Goal: Task Accomplishment & Management: Use online tool/utility

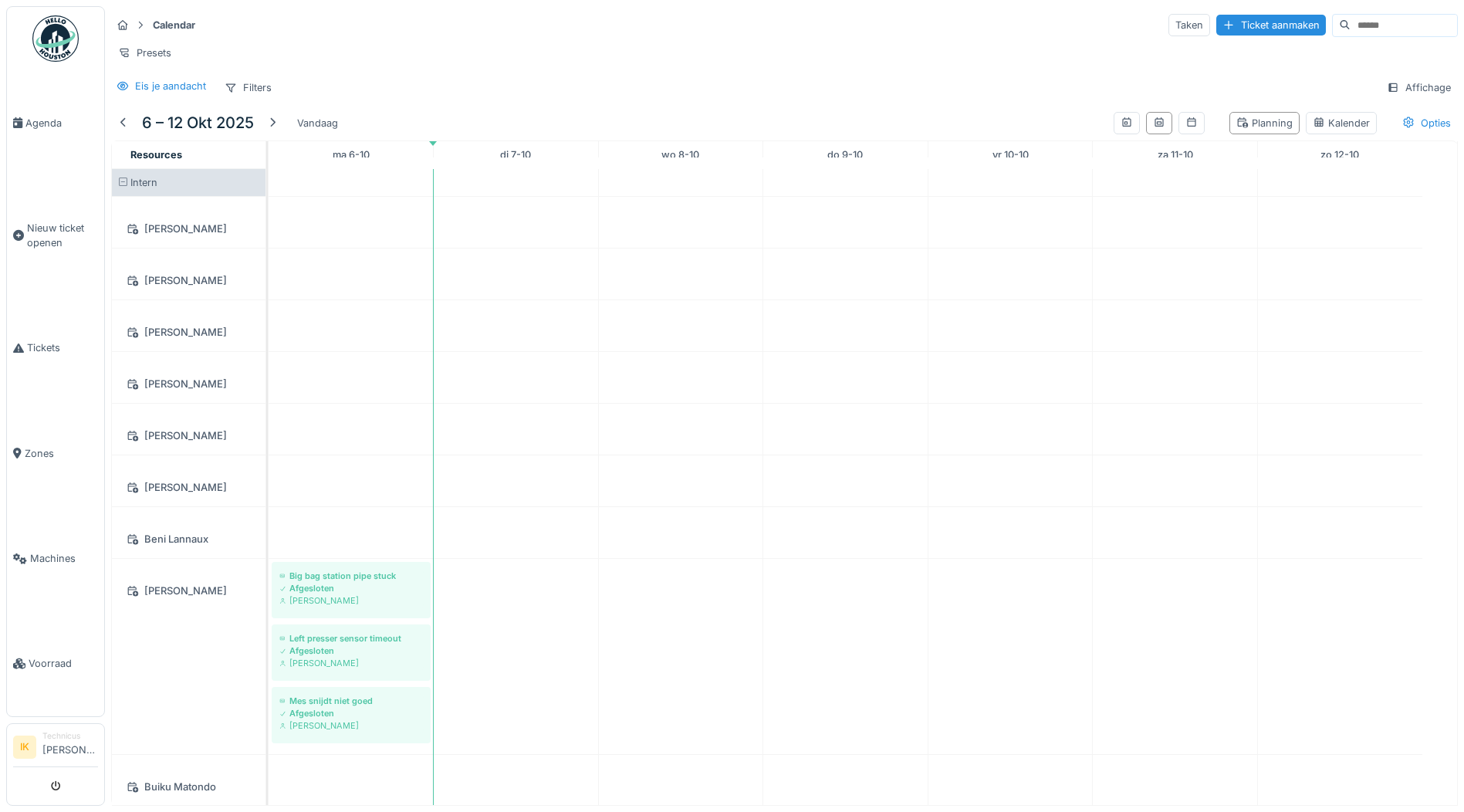
scroll to position [617, 0]
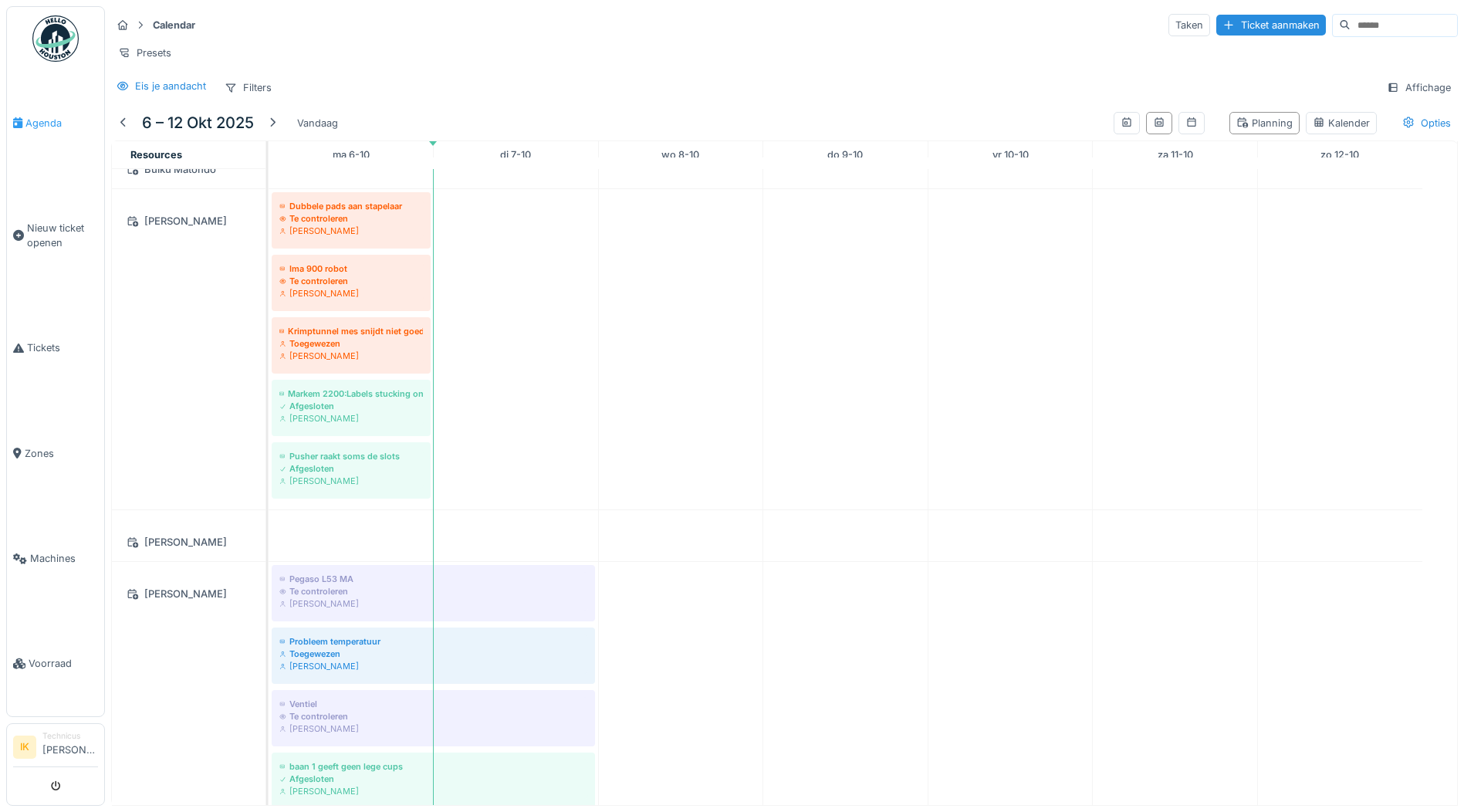
click at [46, 123] on span "Agenda" at bounding box center [62, 123] width 73 height 15
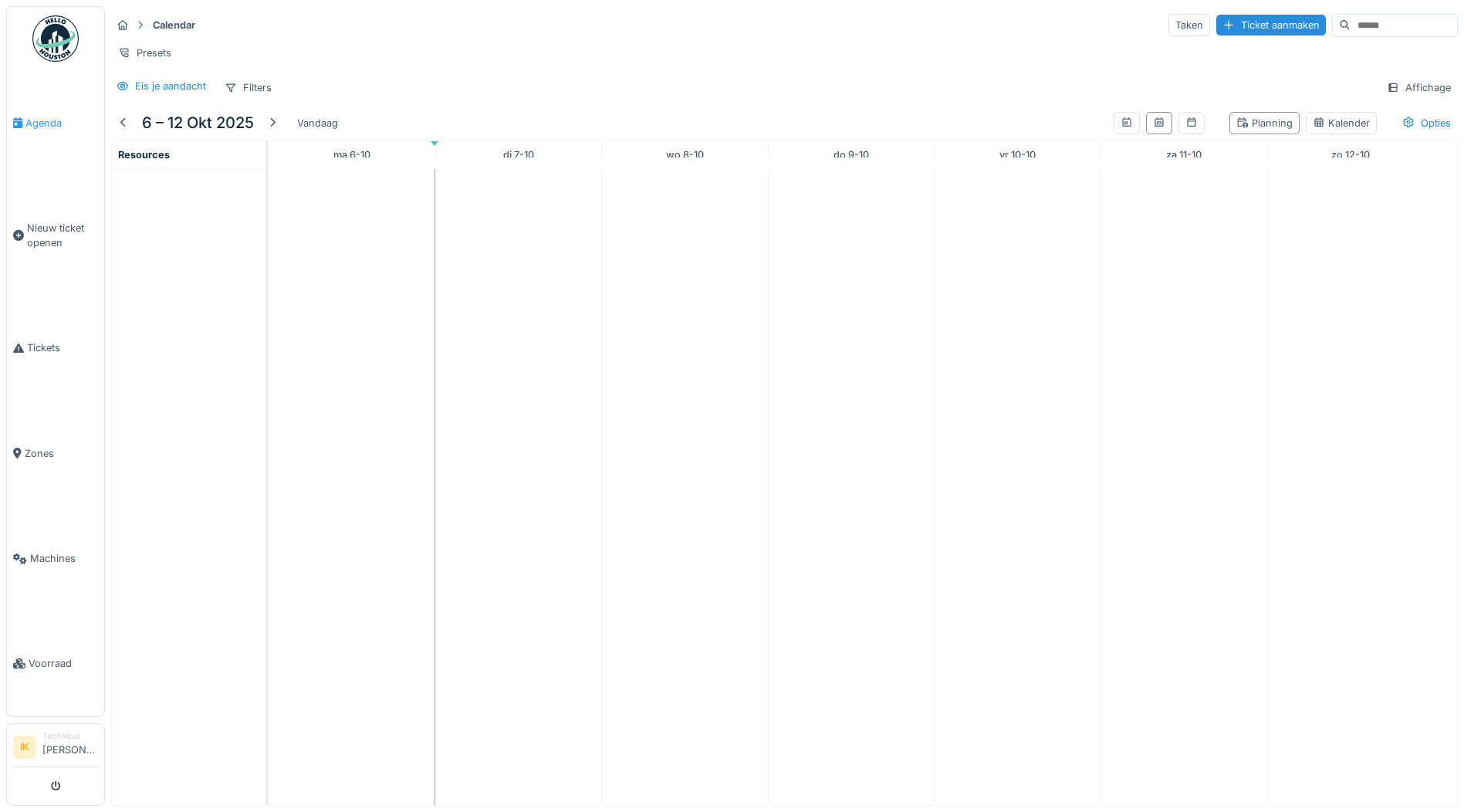
click at [50, 121] on span "Agenda" at bounding box center [62, 123] width 73 height 15
click at [47, 34] on img at bounding box center [56, 39] width 47 height 47
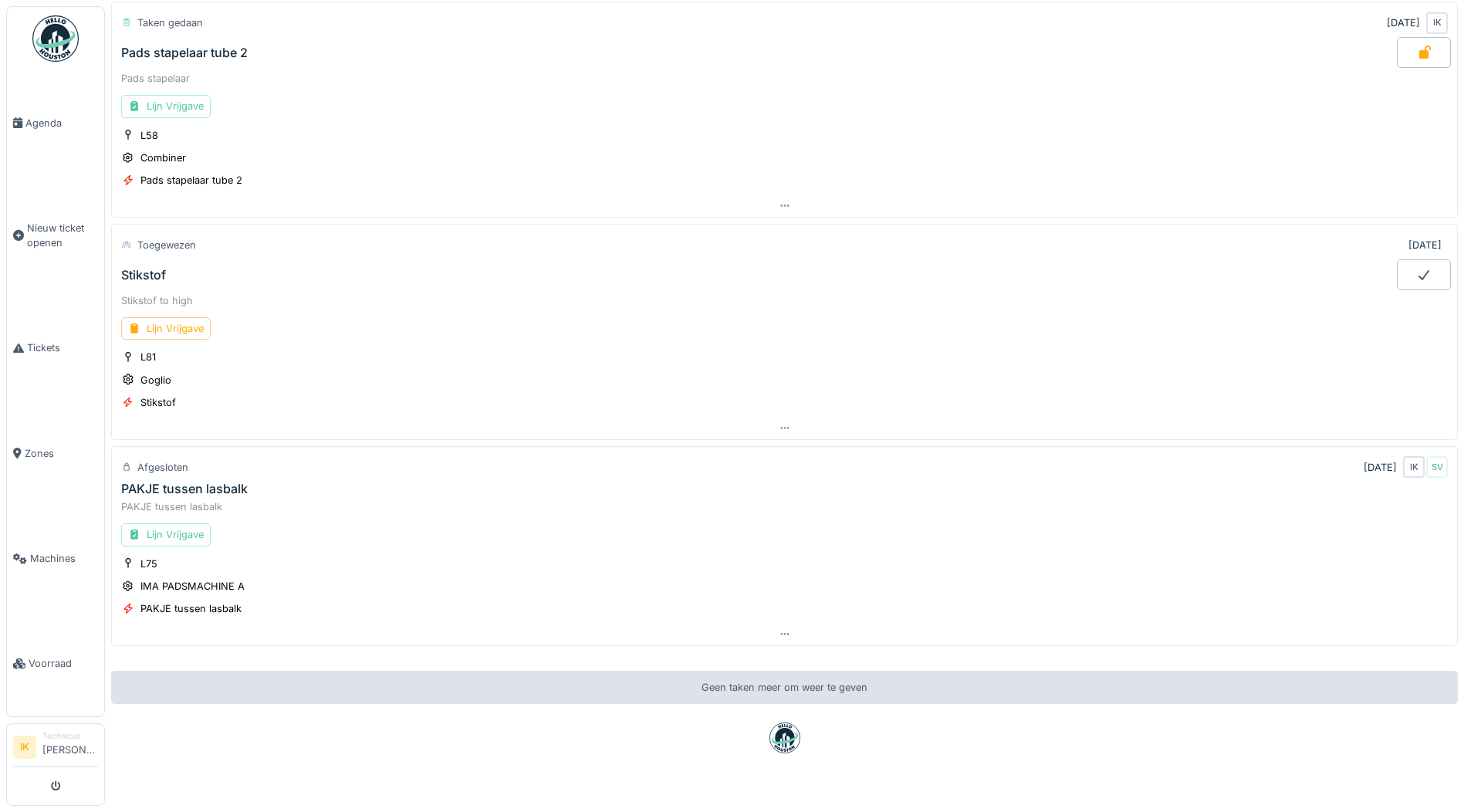
scroll to position [150, 0]
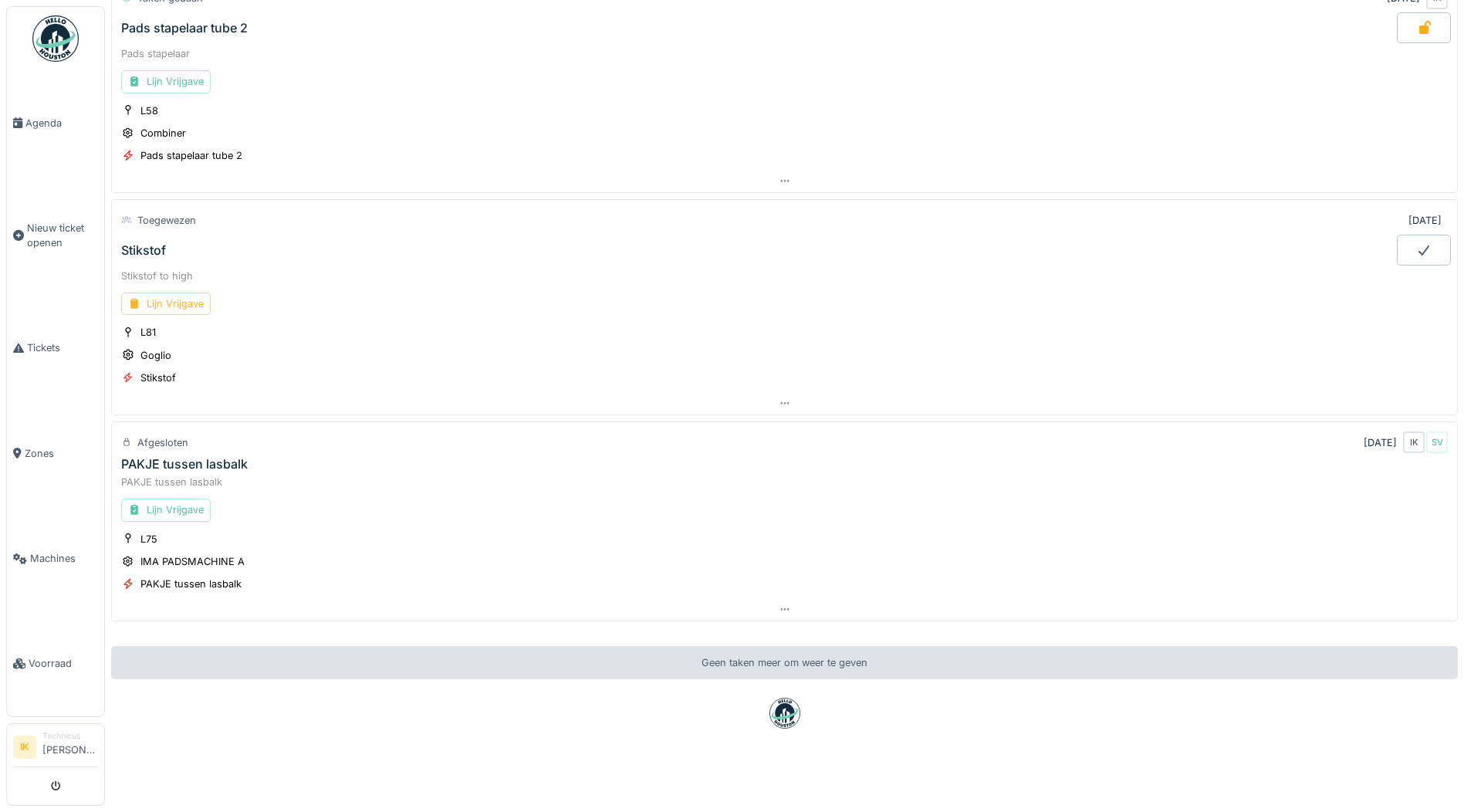
click at [160, 293] on div "Lijn Vrijgave" at bounding box center [166, 304] width 90 height 22
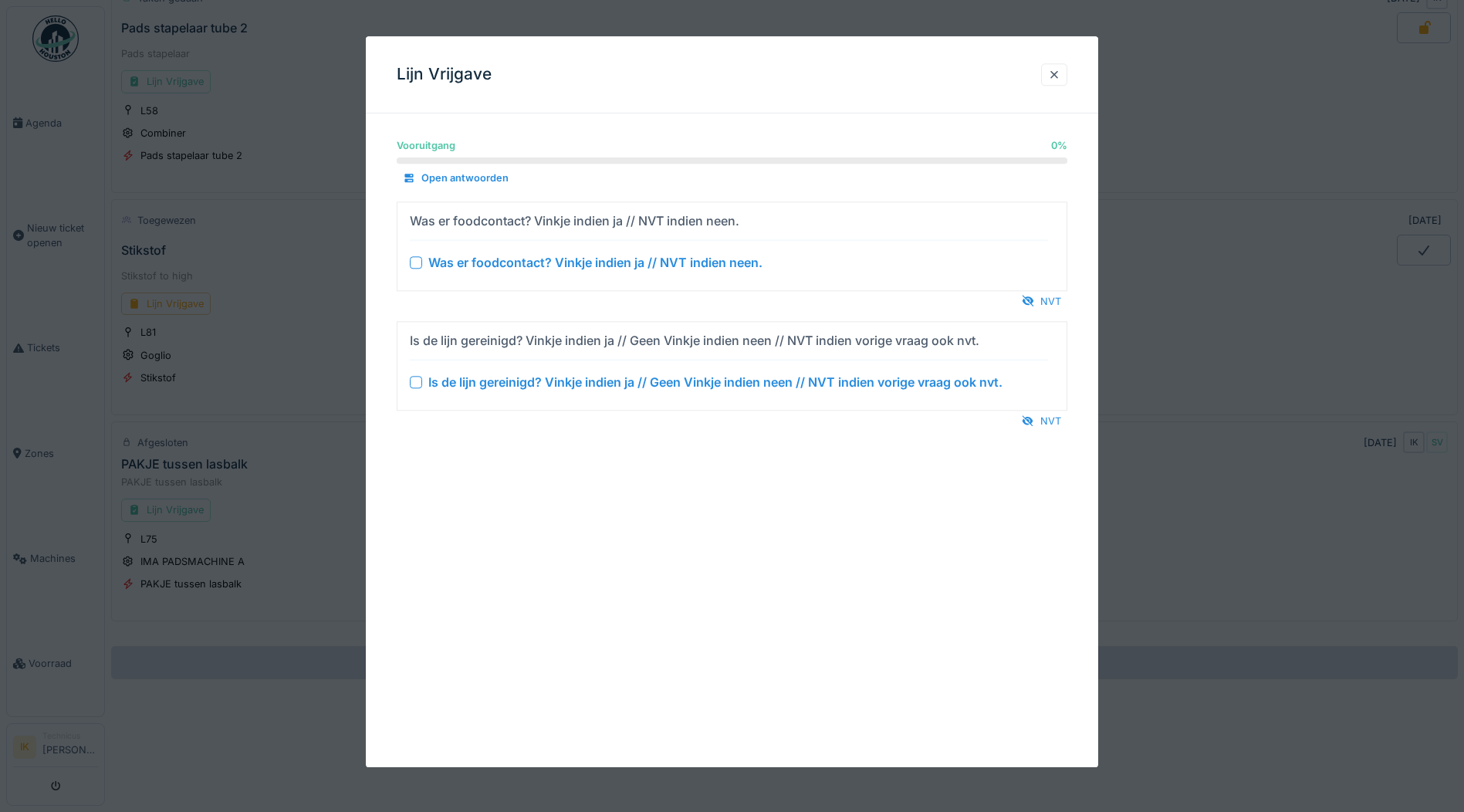
click at [410, 259] on div at bounding box center [415, 262] width 12 height 12
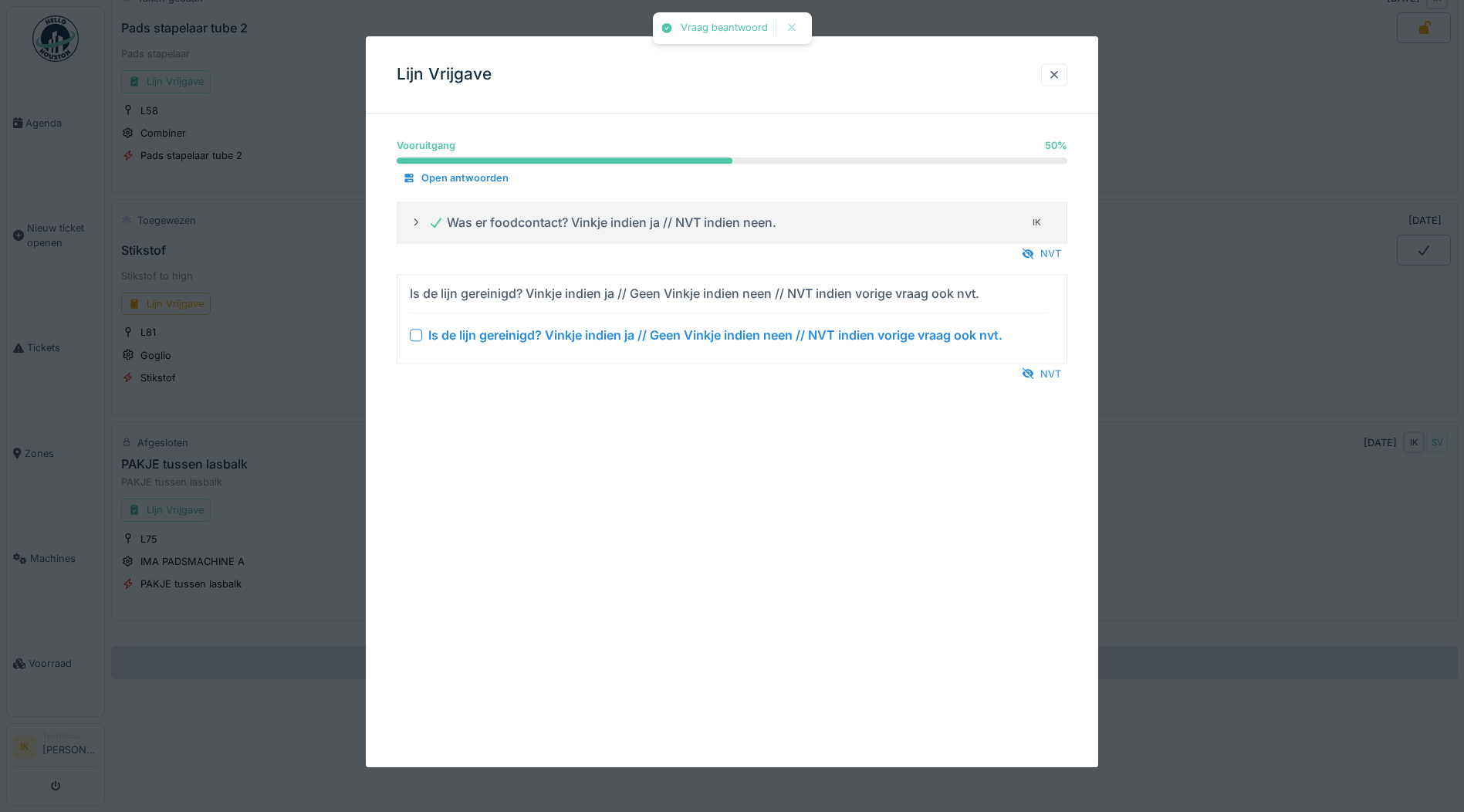
click at [414, 335] on div at bounding box center [415, 335] width 12 height 12
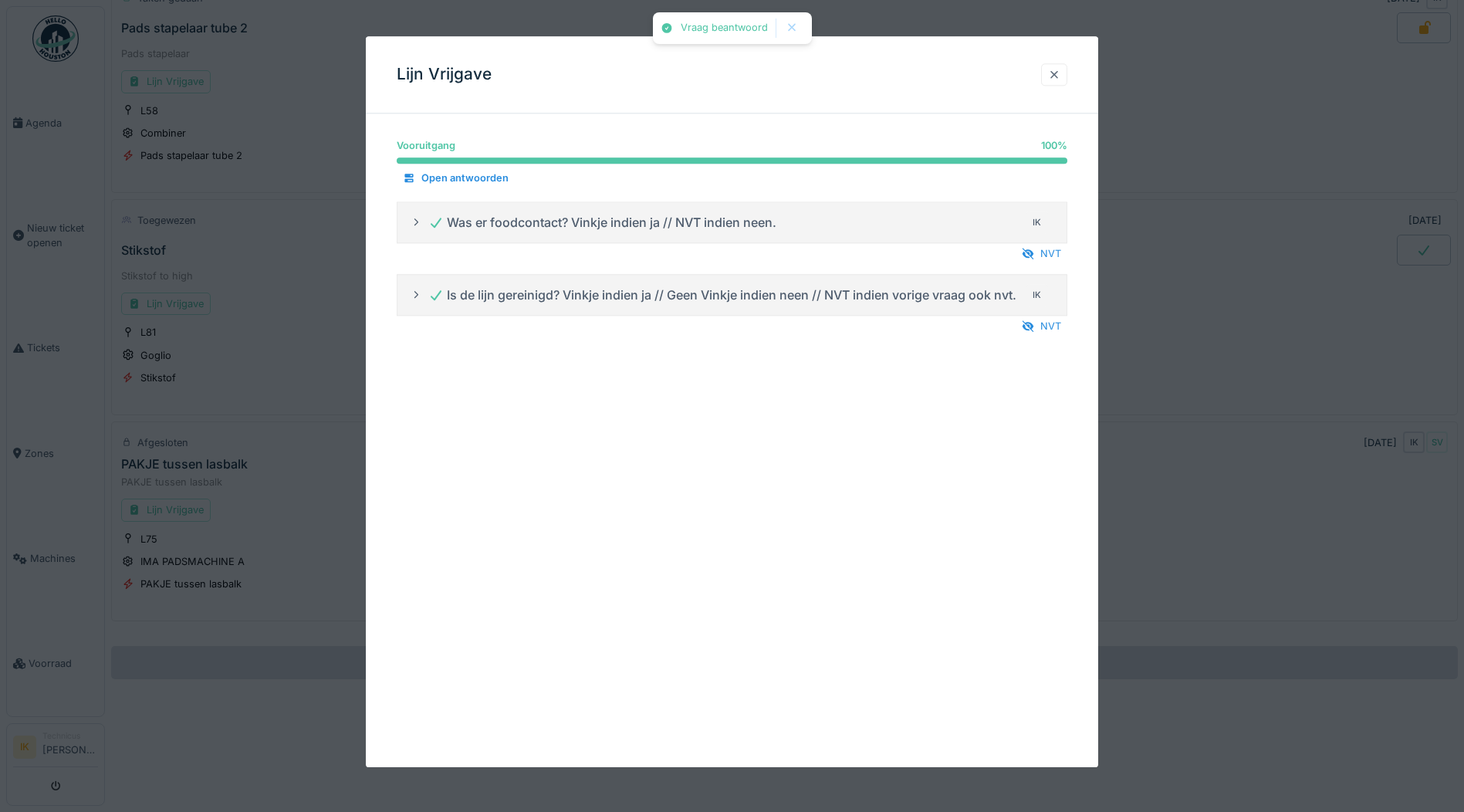
click at [1060, 72] on div at bounding box center [1054, 75] width 12 height 15
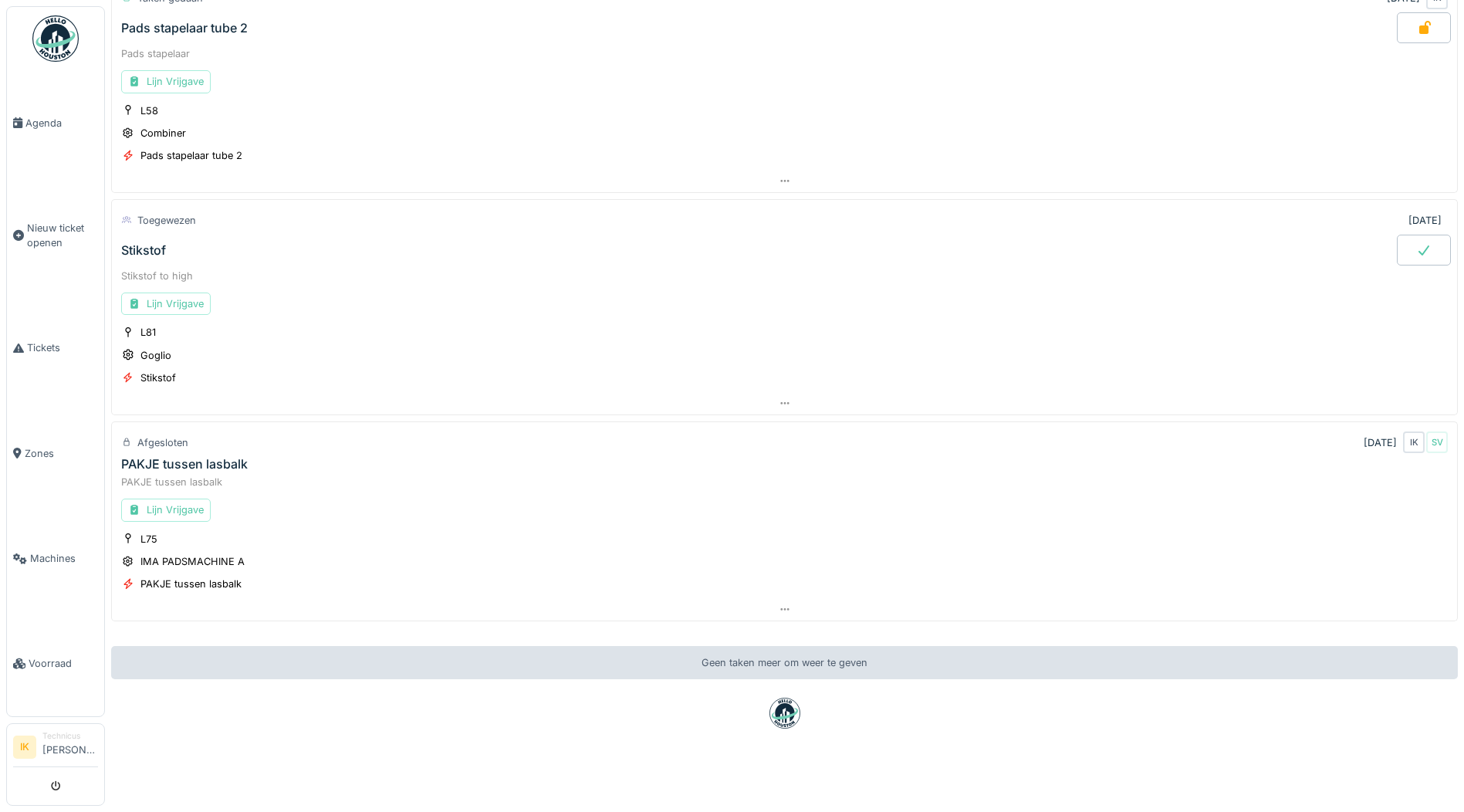
click at [1416, 244] on icon at bounding box center [1424, 250] width 16 height 12
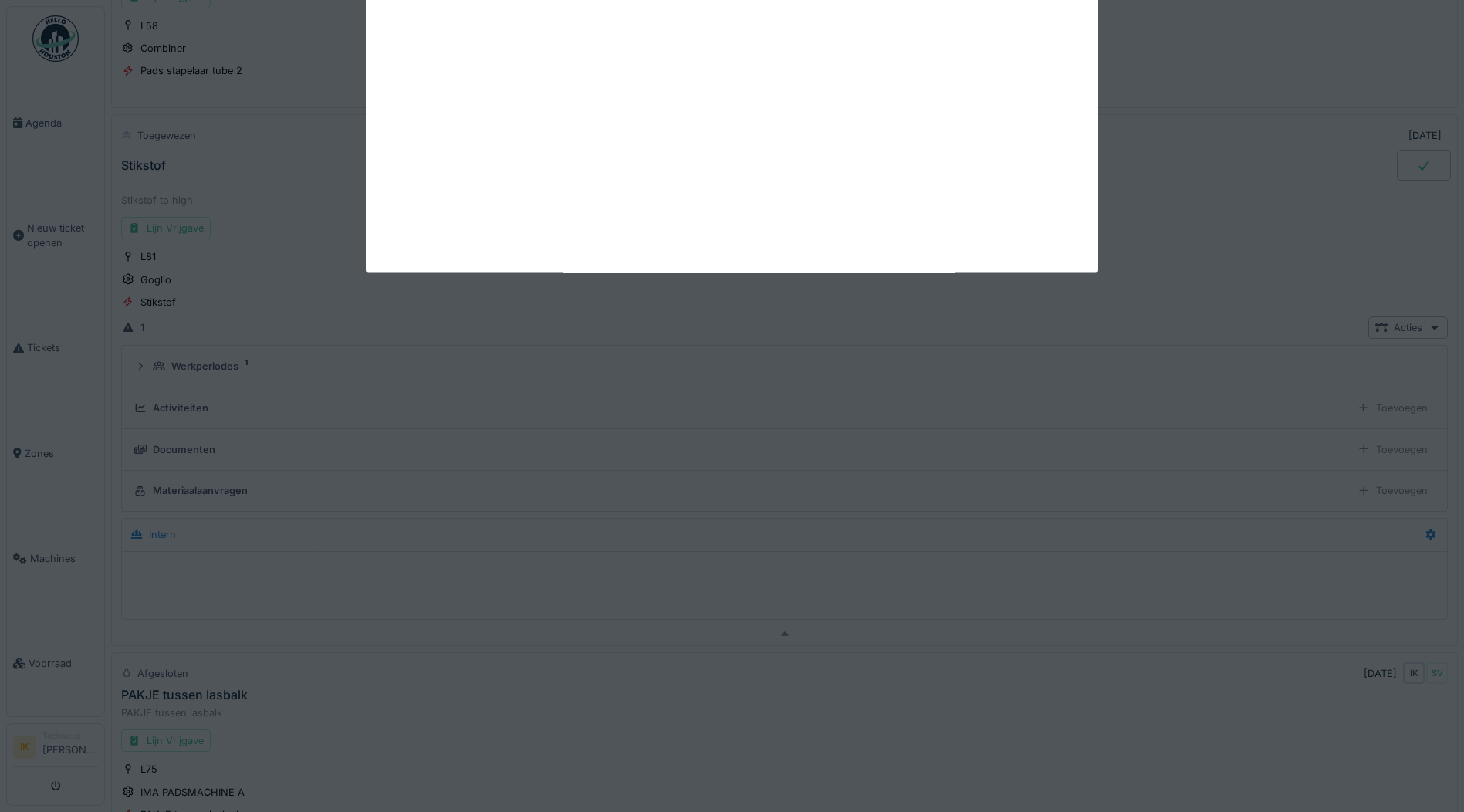
scroll to position [276, 0]
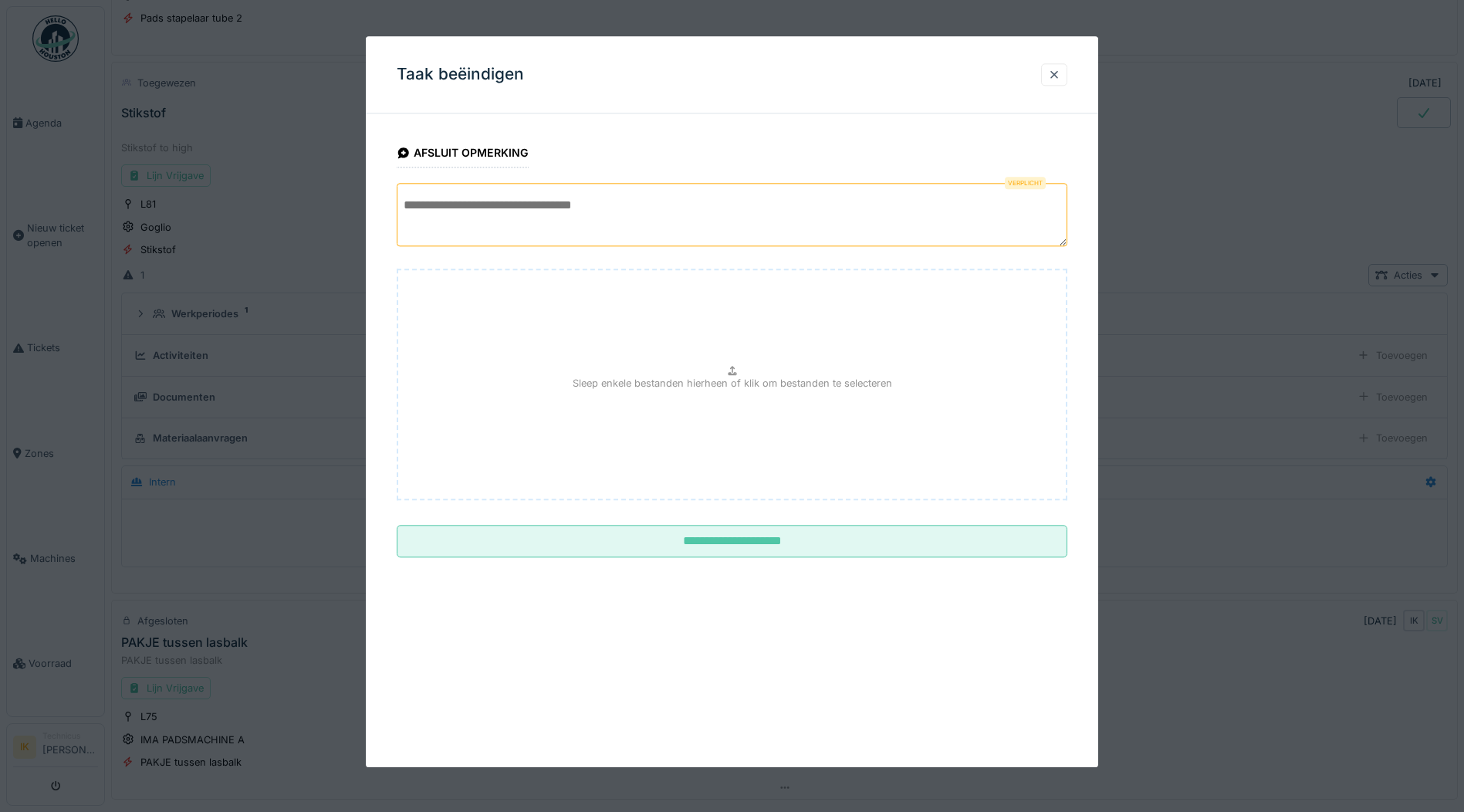
click at [440, 208] on textarea at bounding box center [731, 214] width 670 height 63
click at [407, 203] on textarea "**********" at bounding box center [731, 214] width 670 height 63
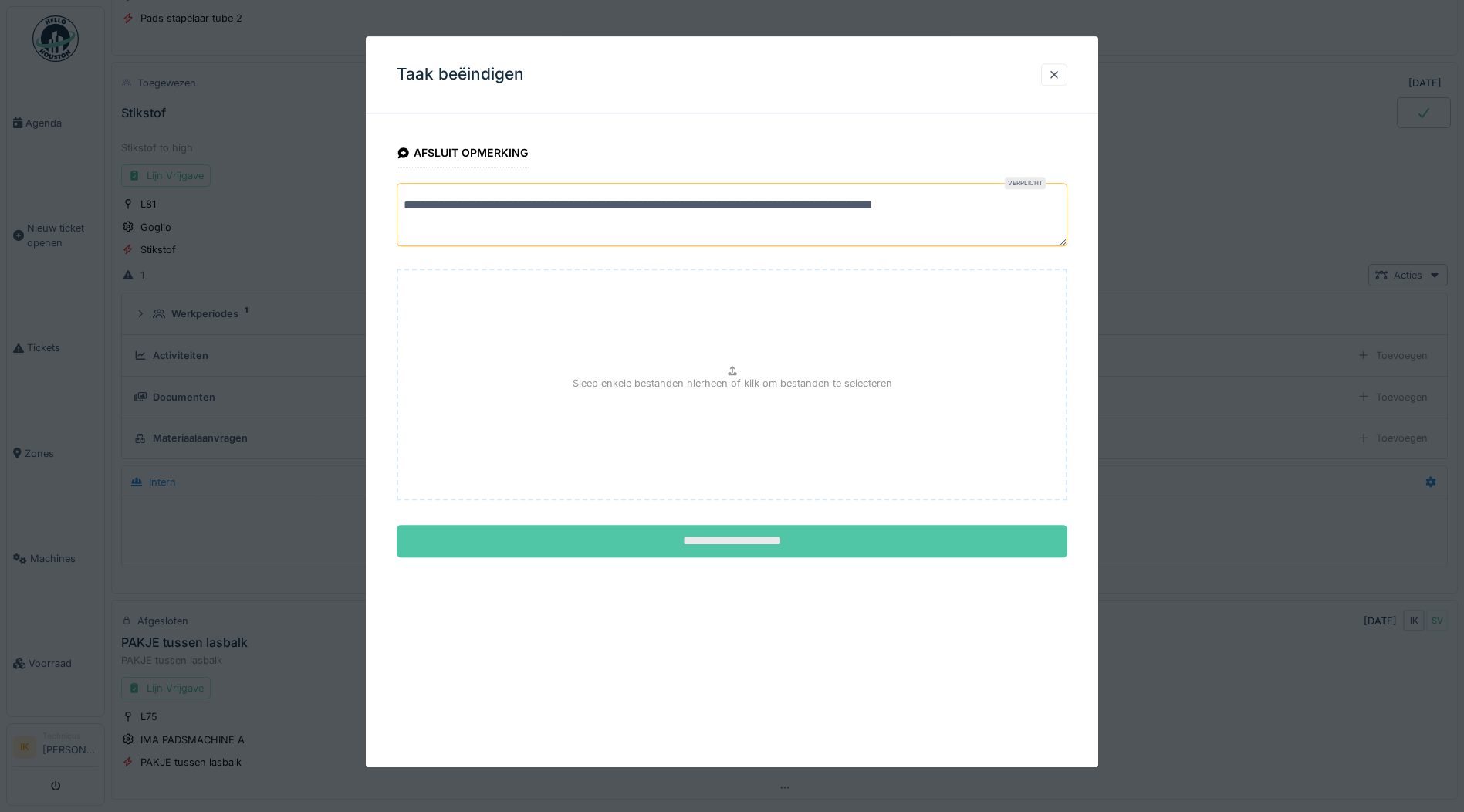
type textarea "**********"
click at [797, 536] on input "**********" at bounding box center [731, 542] width 670 height 33
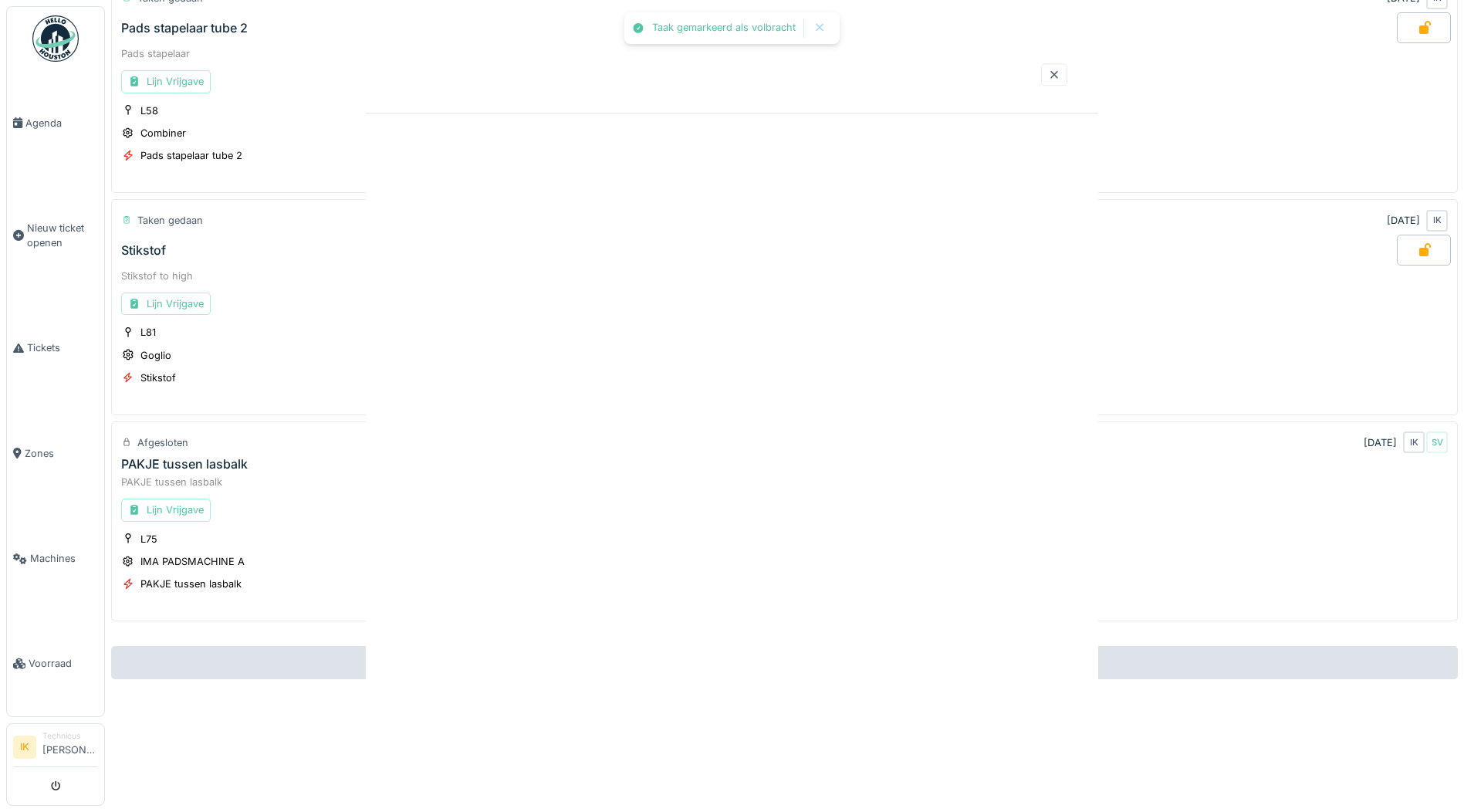
scroll to position [150, 0]
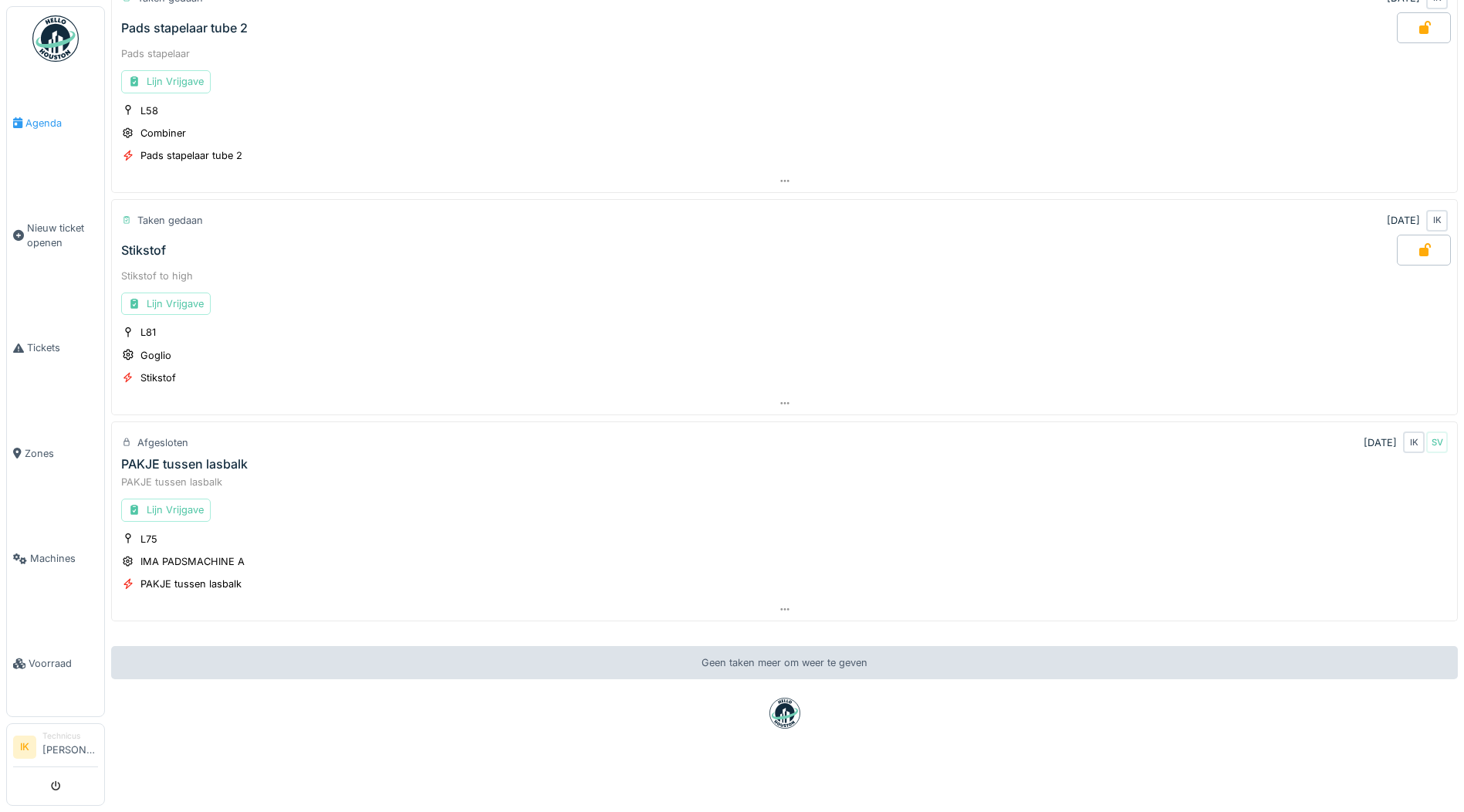
click at [43, 118] on span "Agenda" at bounding box center [62, 123] width 73 height 15
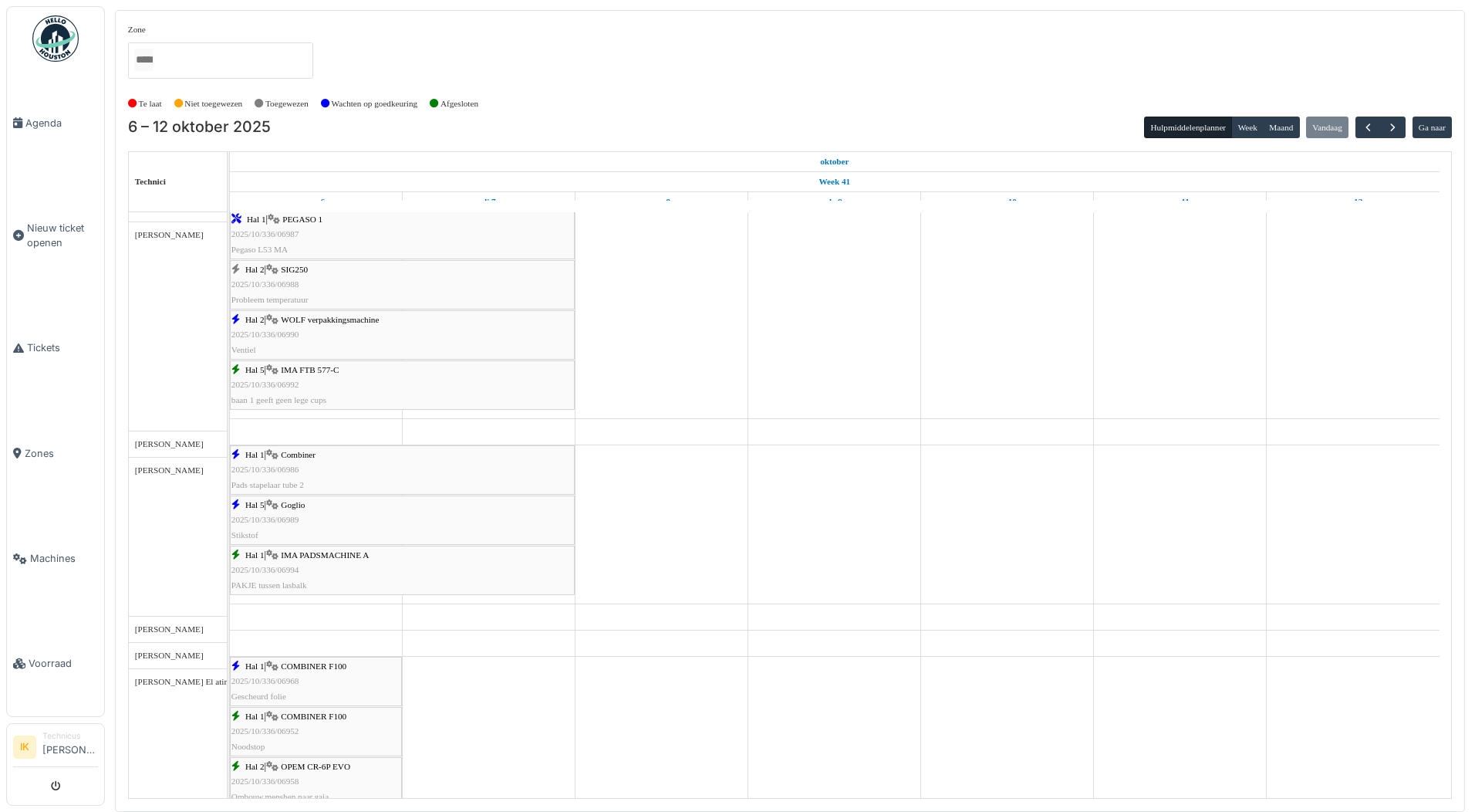
scroll to position [540, 0]
click at [270, 235] on span "2025/10/336/06987" at bounding box center [265, 234] width 68 height 9
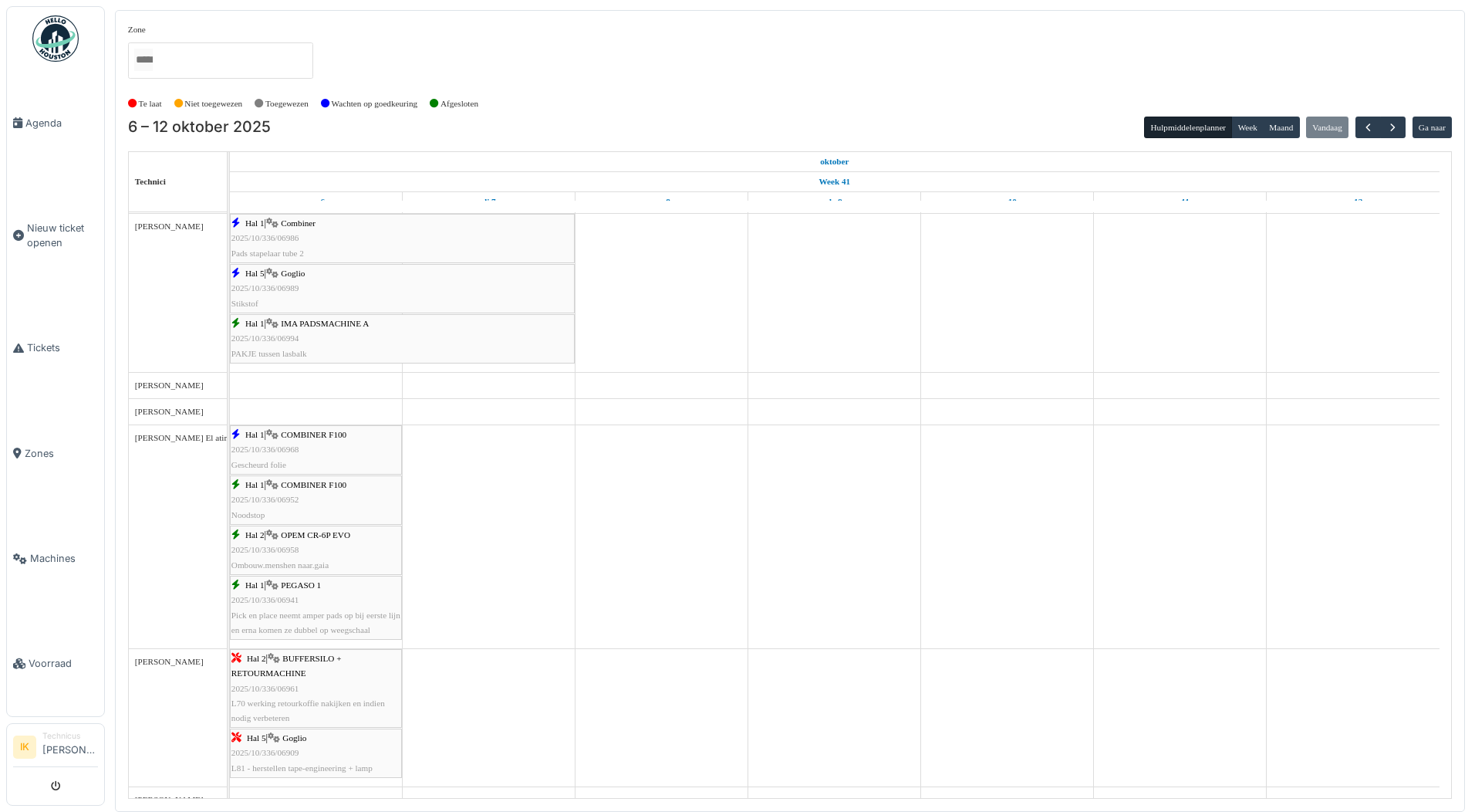
scroll to position [0, 0]
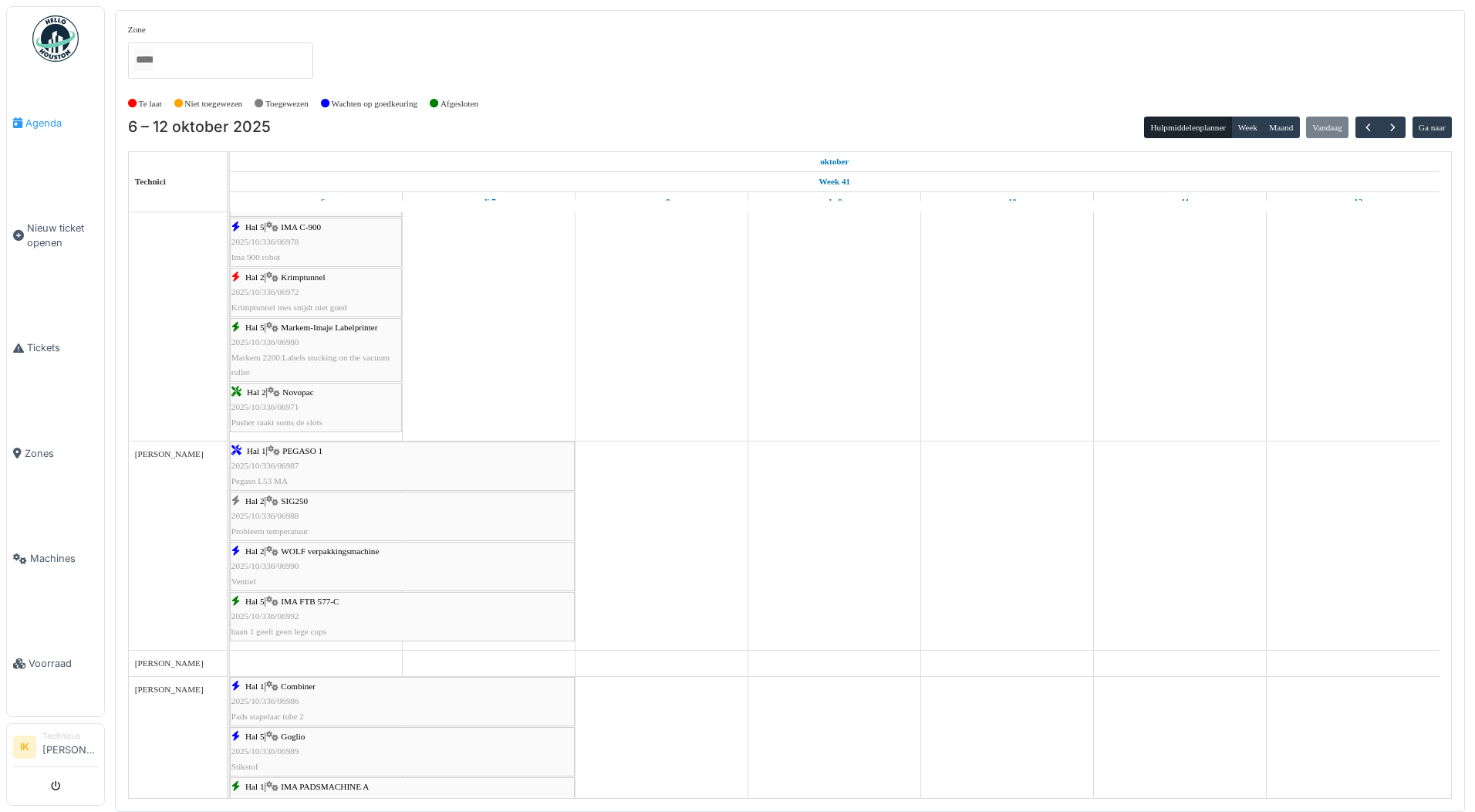
click at [48, 122] on span "Agenda" at bounding box center [62, 123] width 73 height 15
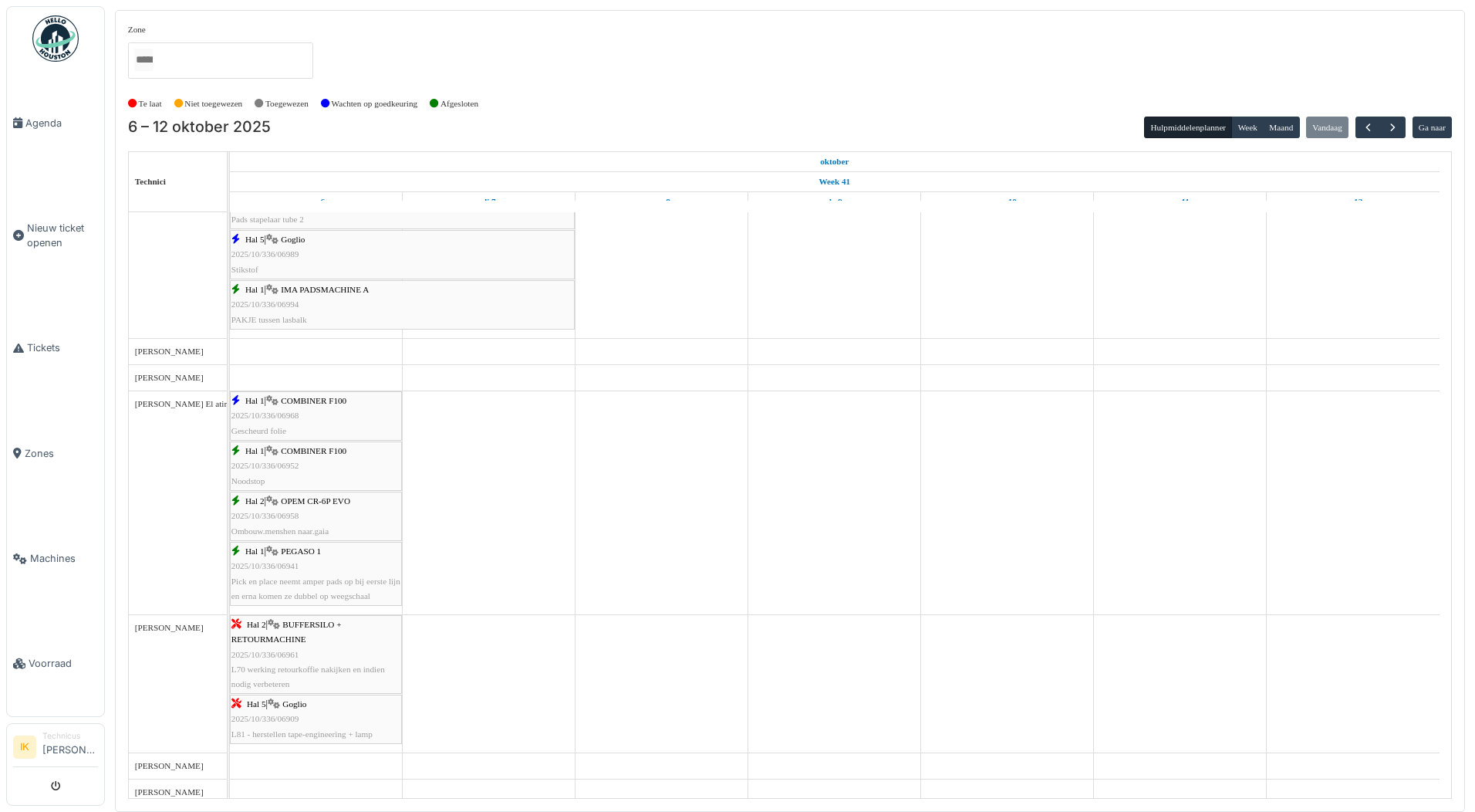
scroll to position [742, 0]
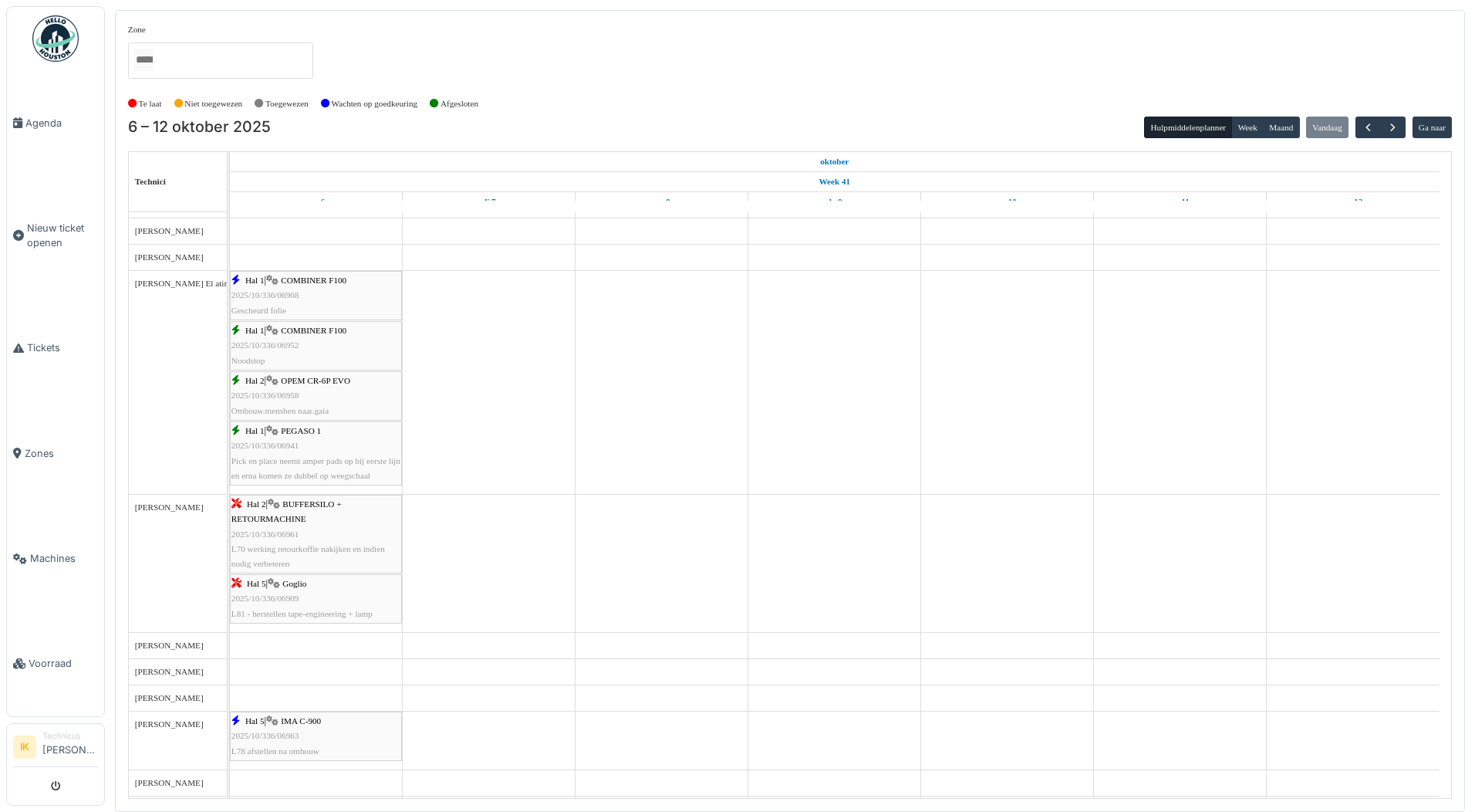
click at [365, 434] on div "Hal 1 | PEGASO 1 2025/10/336/06941 Pick en place neemt amper pads op bij eerste…" at bounding box center [315, 453] width 169 height 60
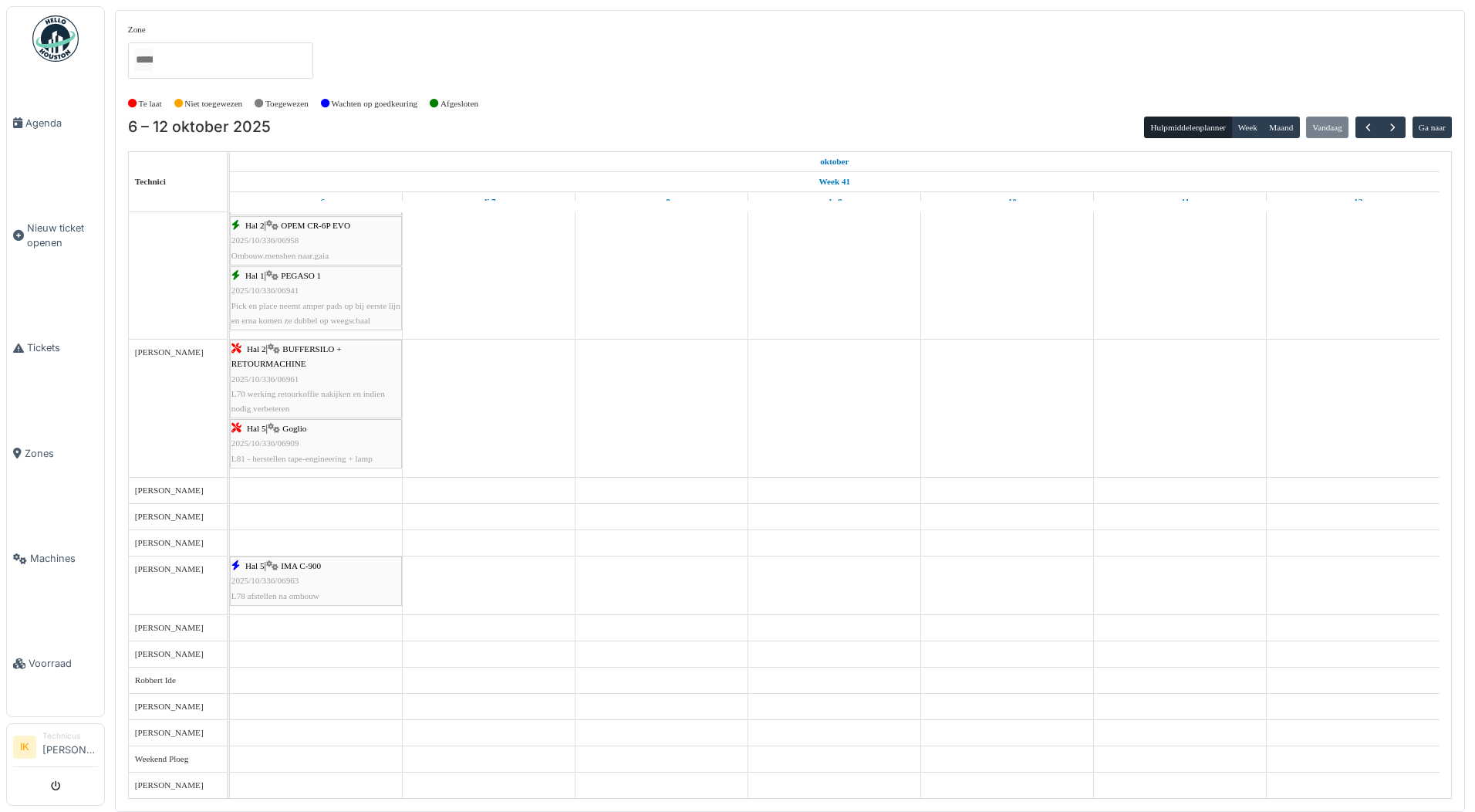
click at [300, 573] on div "Hal 5 | IMA C-900 2025/10/336/06963 L78 afstellen na ombouw" at bounding box center [315, 581] width 169 height 45
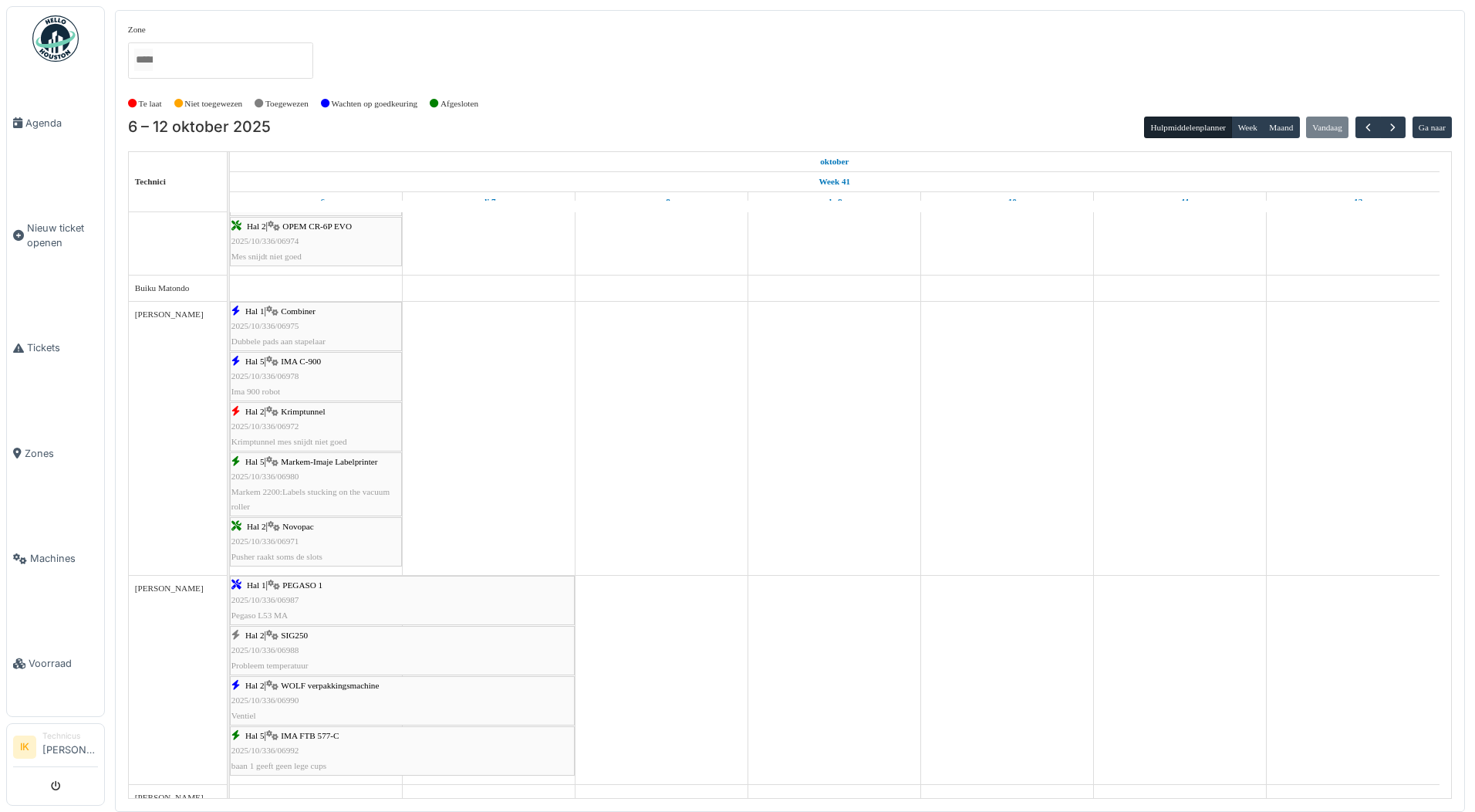
scroll to position [155, 0]
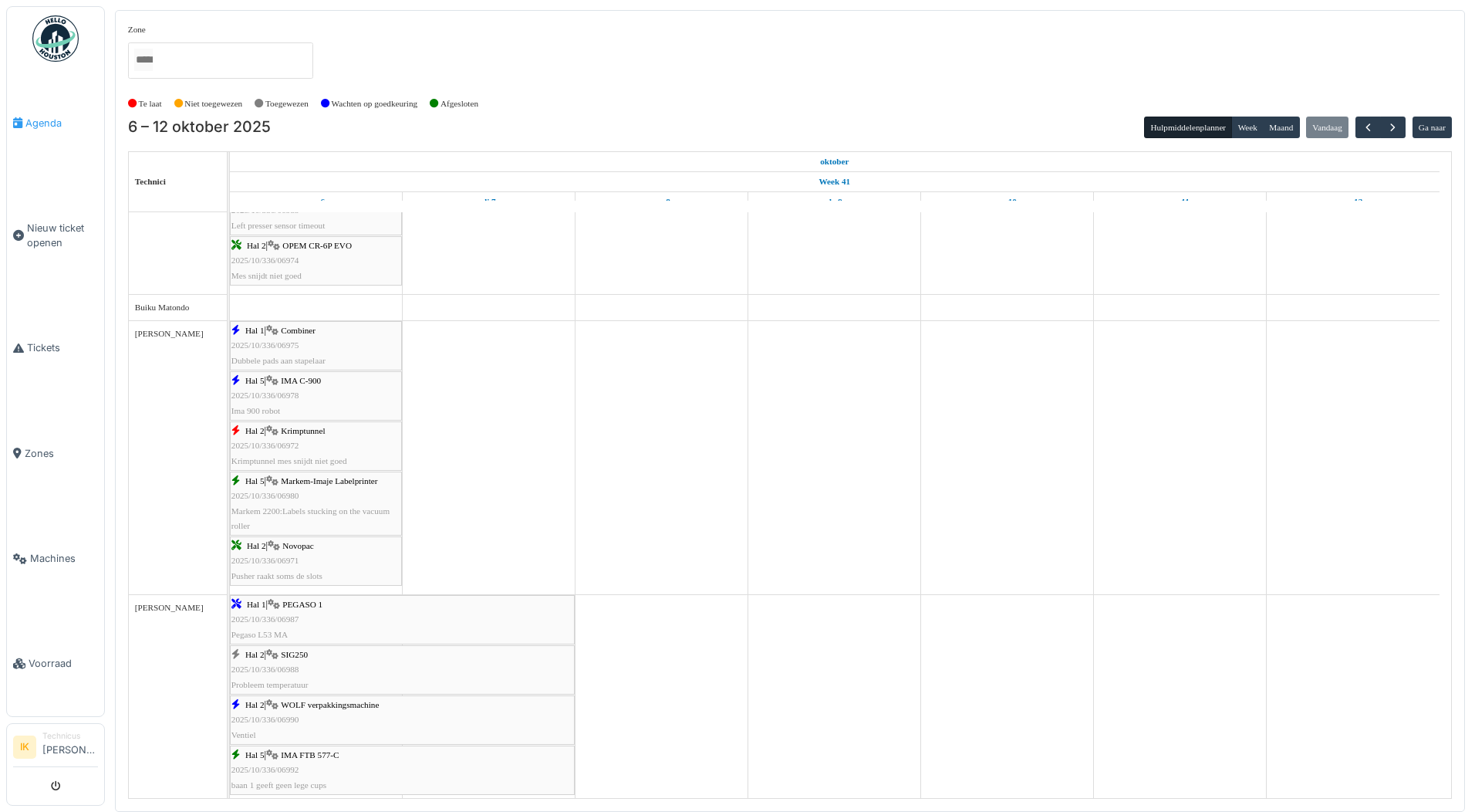
click at [40, 119] on span "Agenda" at bounding box center [62, 123] width 73 height 15
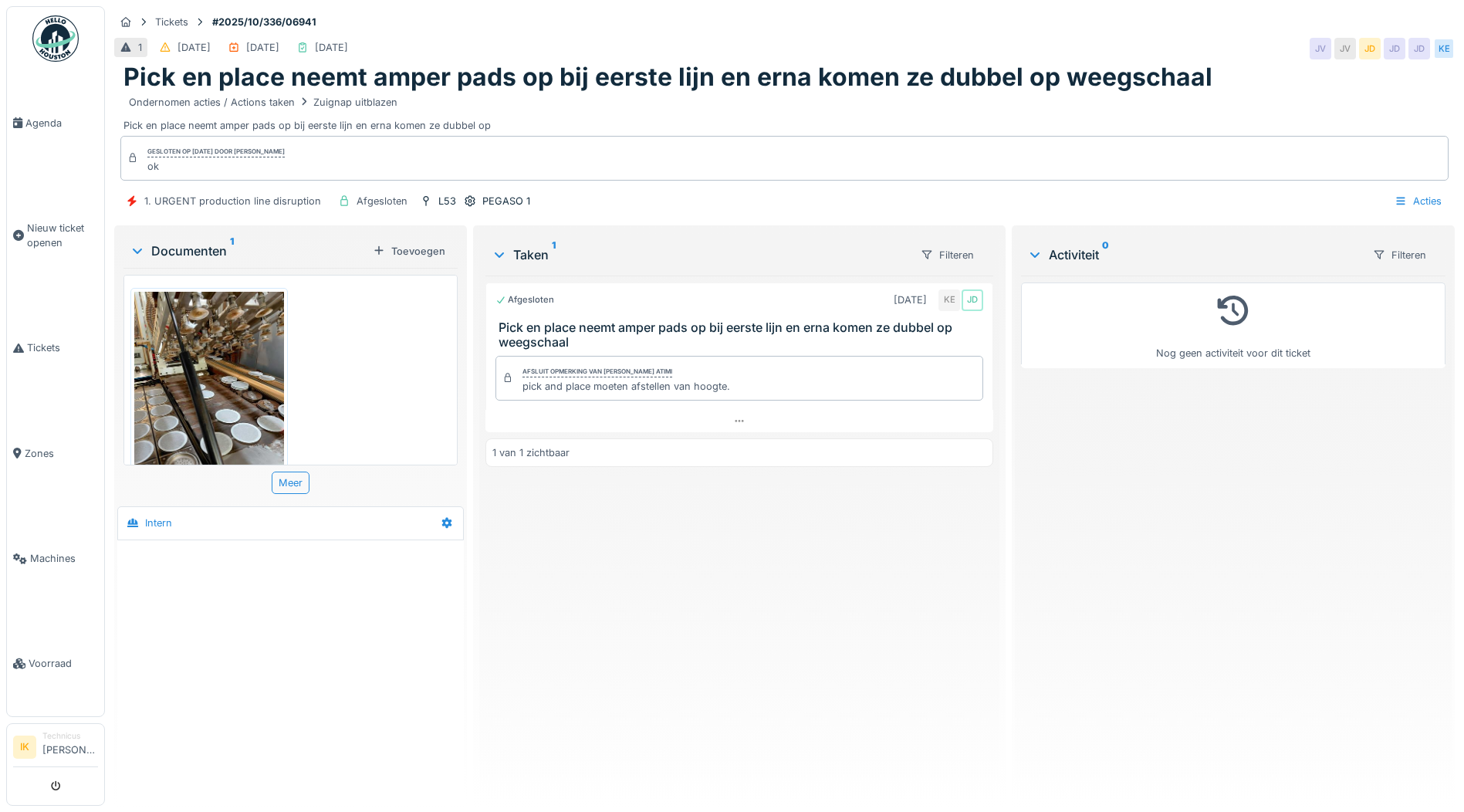
click at [188, 398] on img at bounding box center [209, 392] width 150 height 200
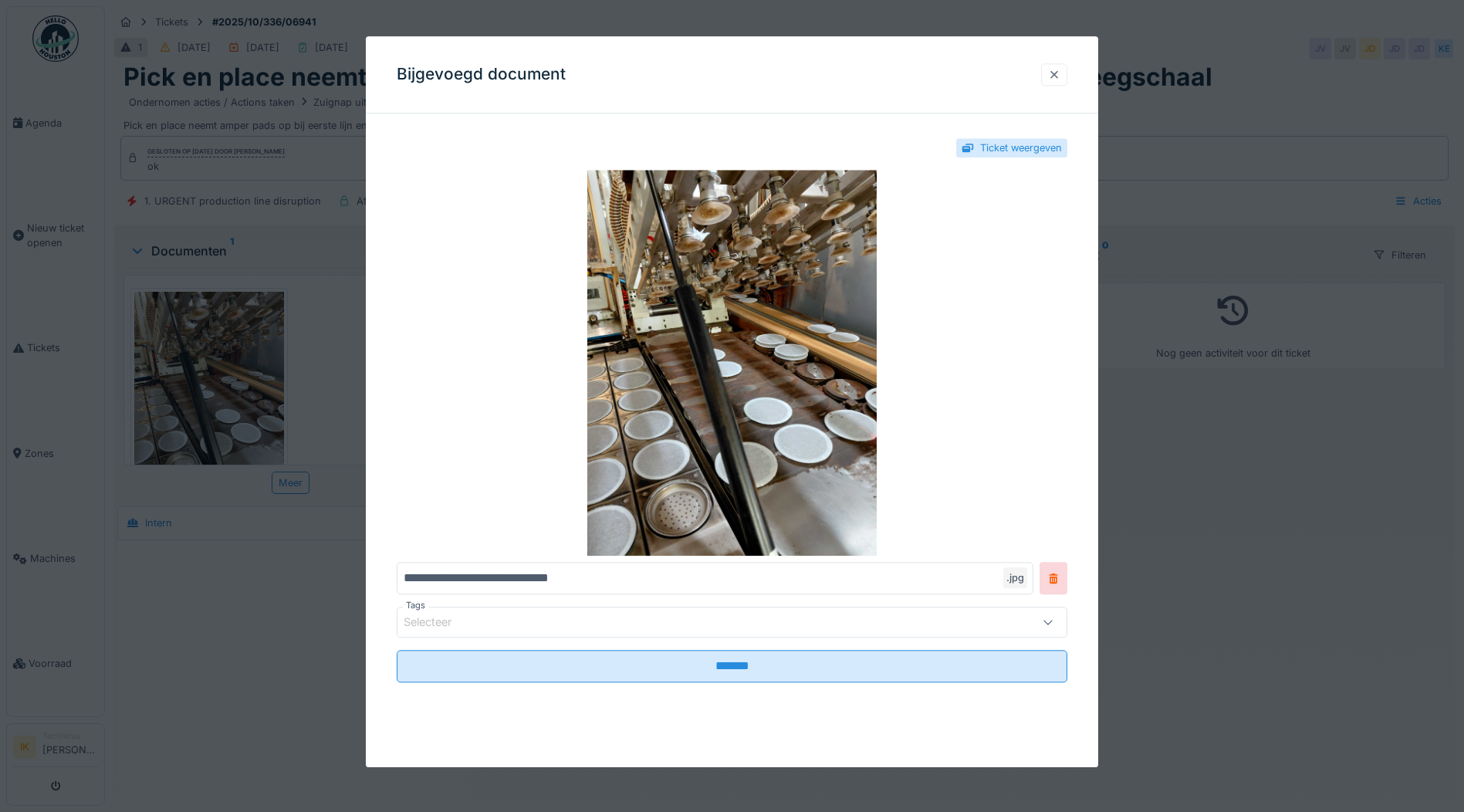
click at [1057, 72] on div at bounding box center [1054, 75] width 12 height 15
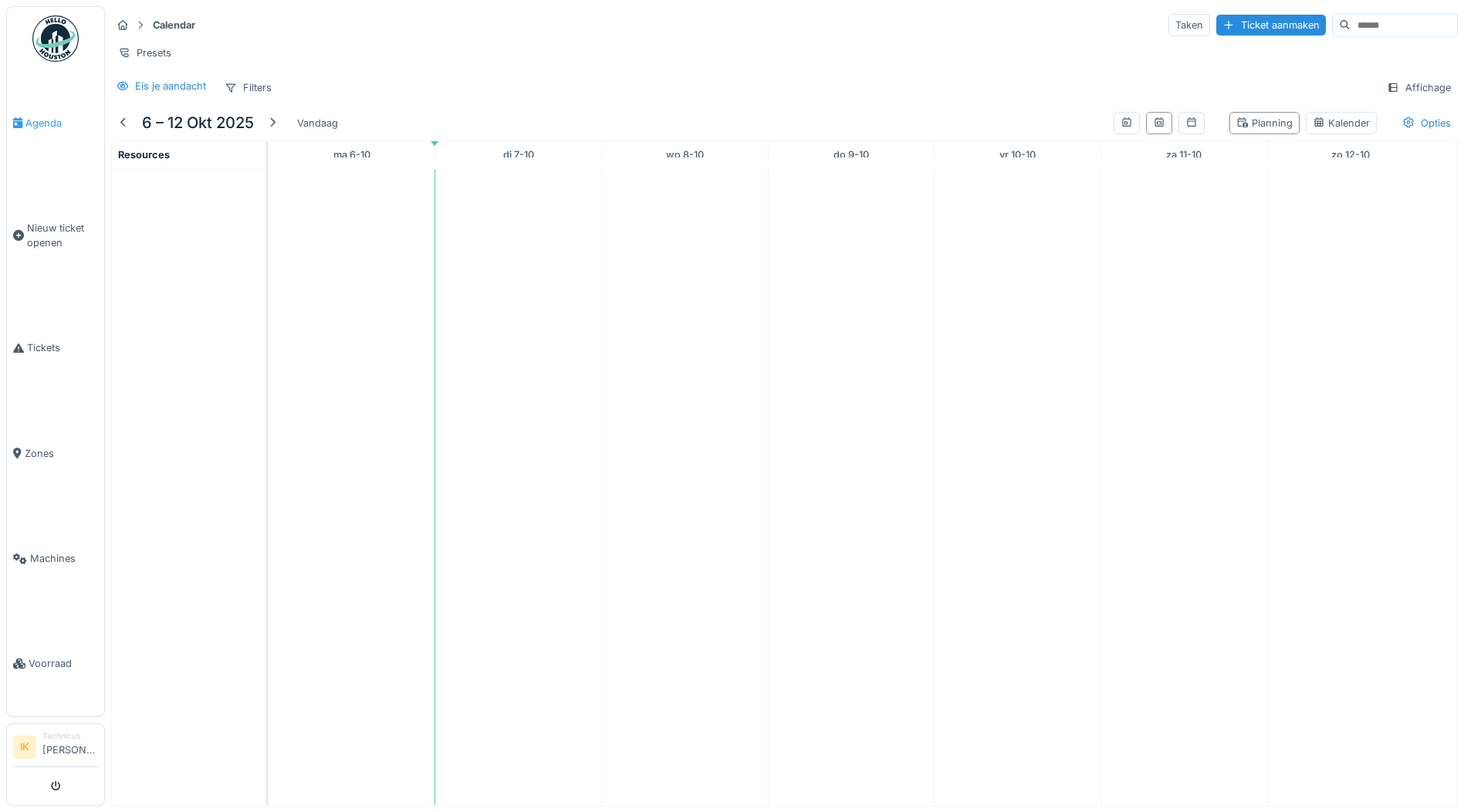
click at [56, 118] on span "Agenda" at bounding box center [62, 123] width 73 height 15
click at [46, 118] on span "Agenda" at bounding box center [62, 123] width 73 height 15
click at [49, 30] on img at bounding box center [56, 39] width 47 height 47
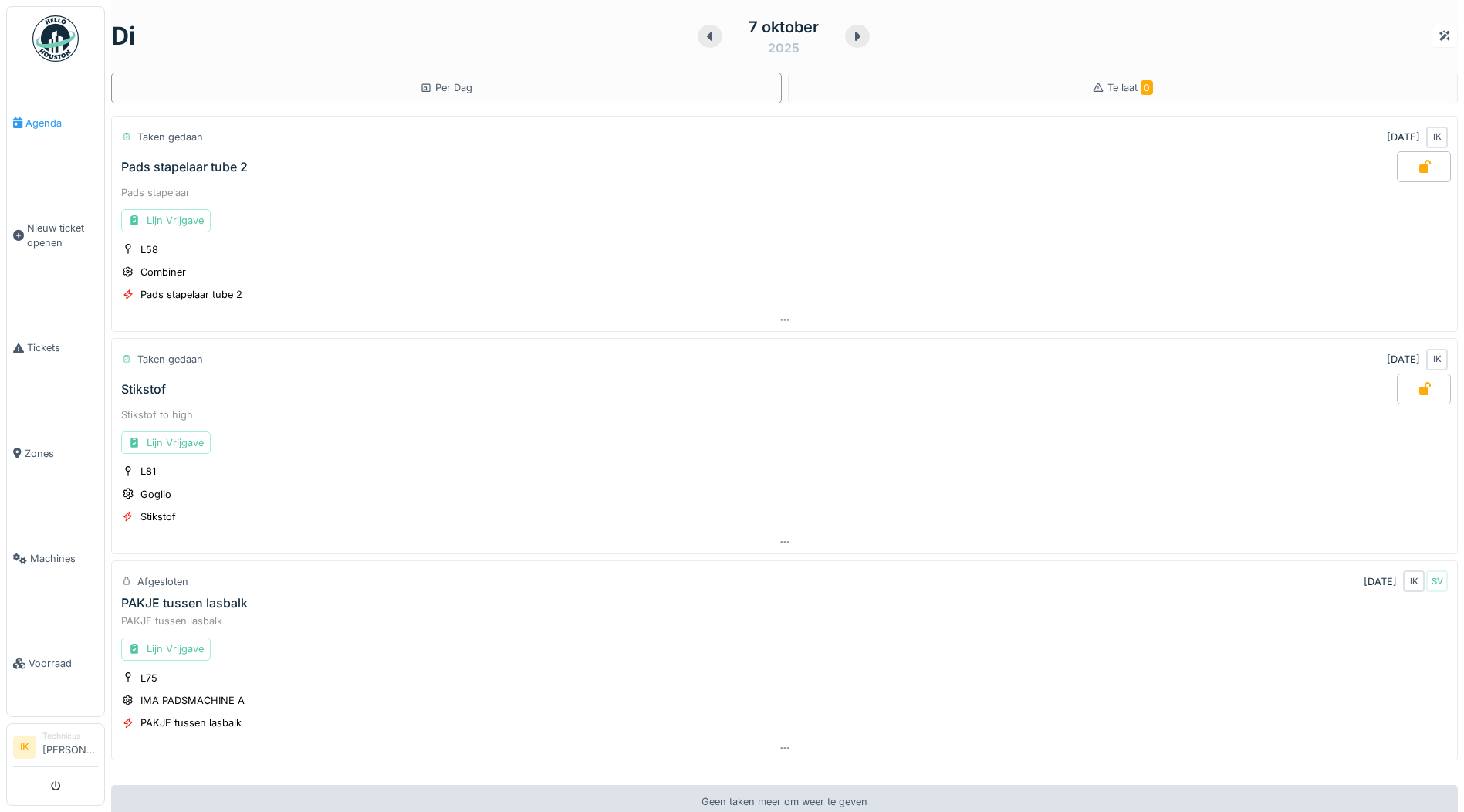
click at [38, 124] on span "Agenda" at bounding box center [62, 123] width 73 height 15
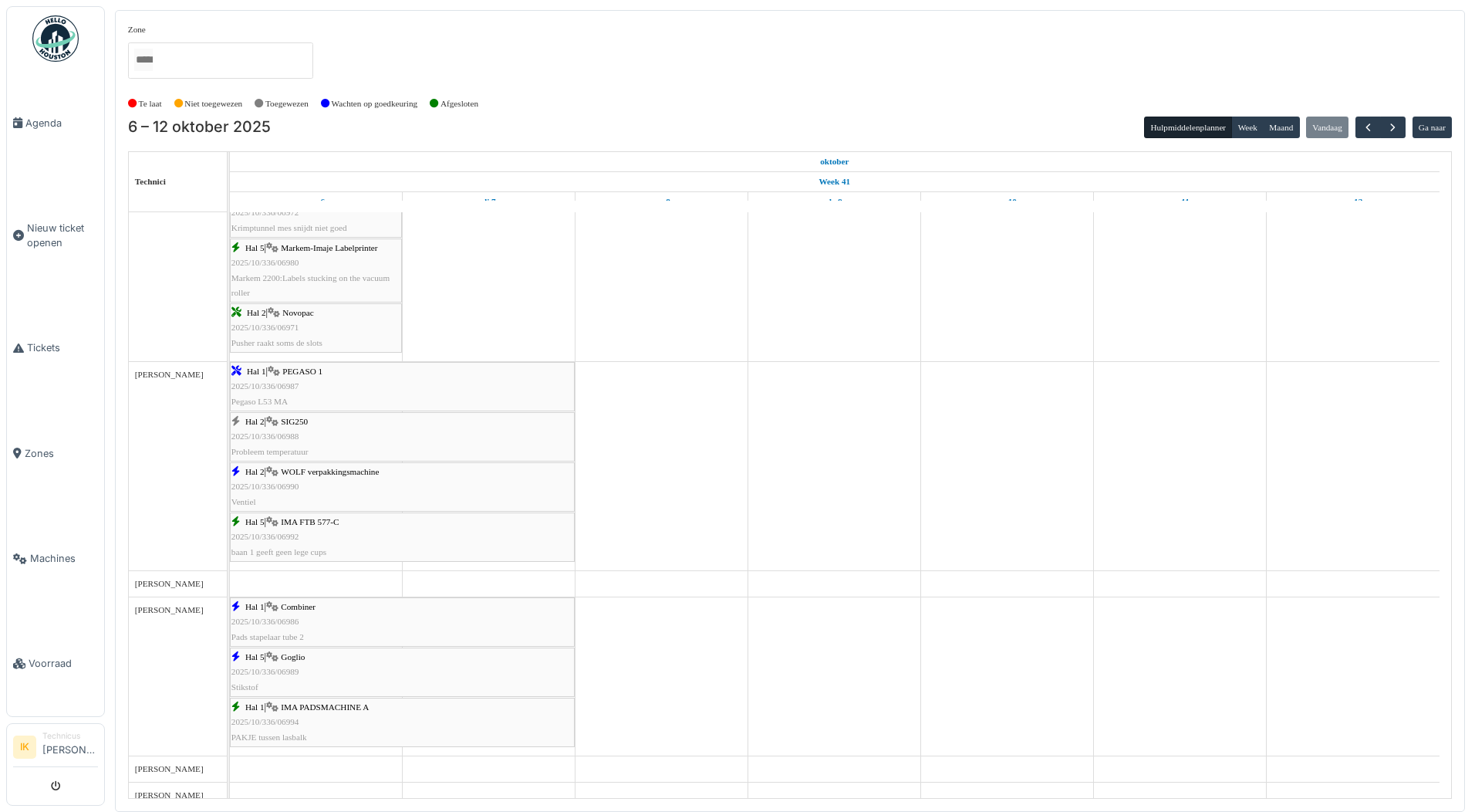
scroll to position [463, 0]
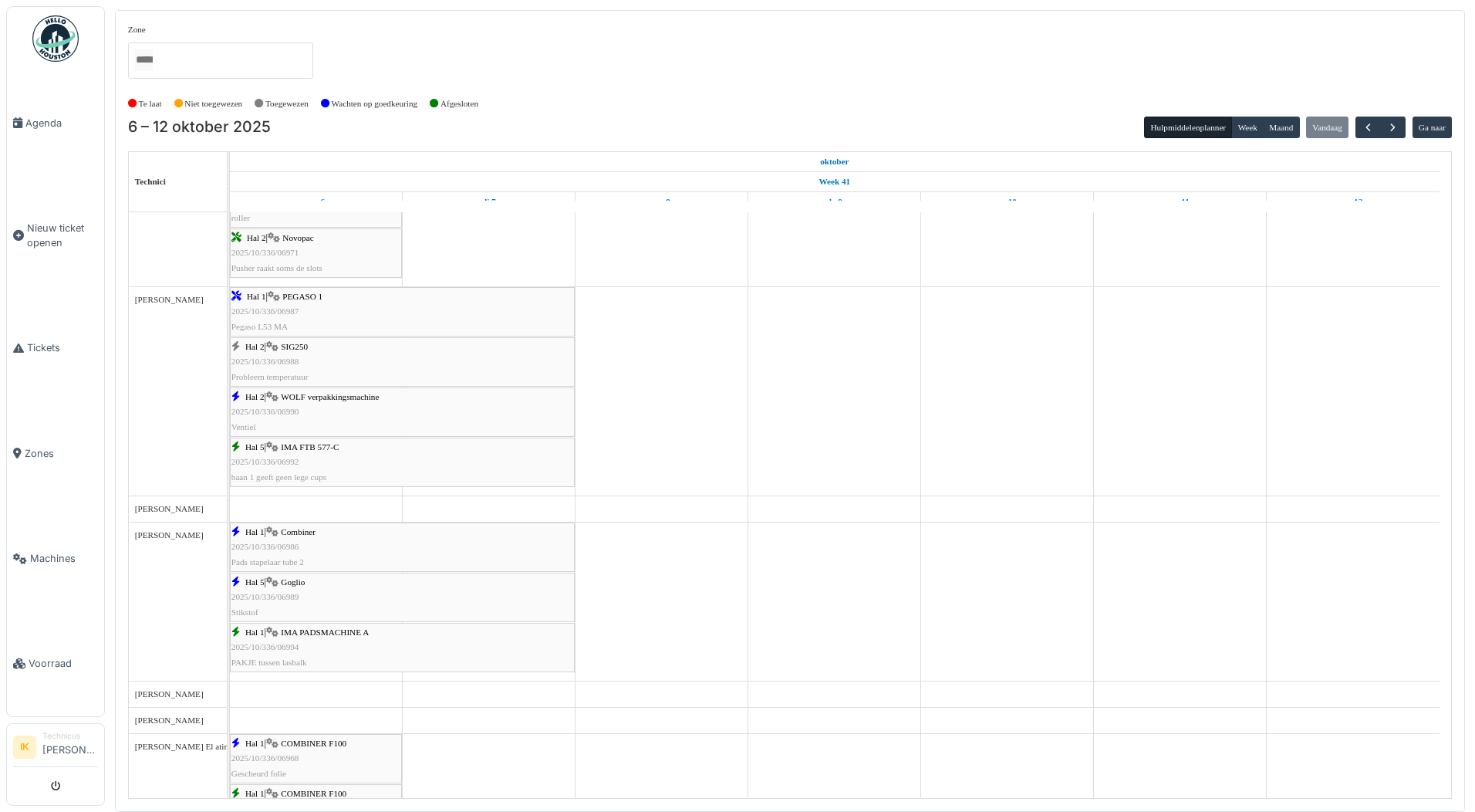
click at [301, 455] on div "Hal 5 | IMA FTB 577-C 2025/10/336/06992 baan 1 geeft geen lege cups" at bounding box center [402, 462] width 342 height 45
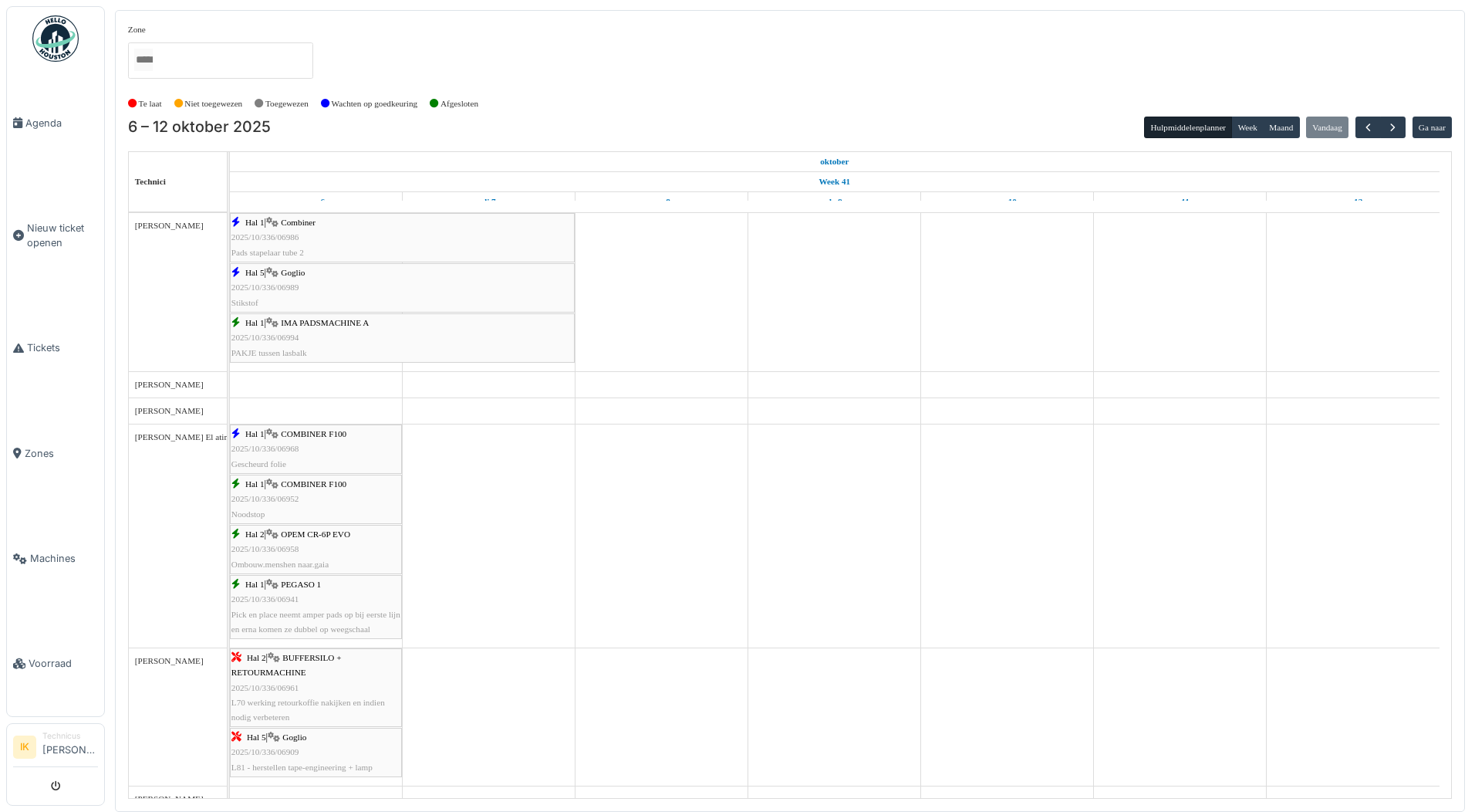
scroll to position [541, 0]
